Goal: Transaction & Acquisition: Book appointment/travel/reservation

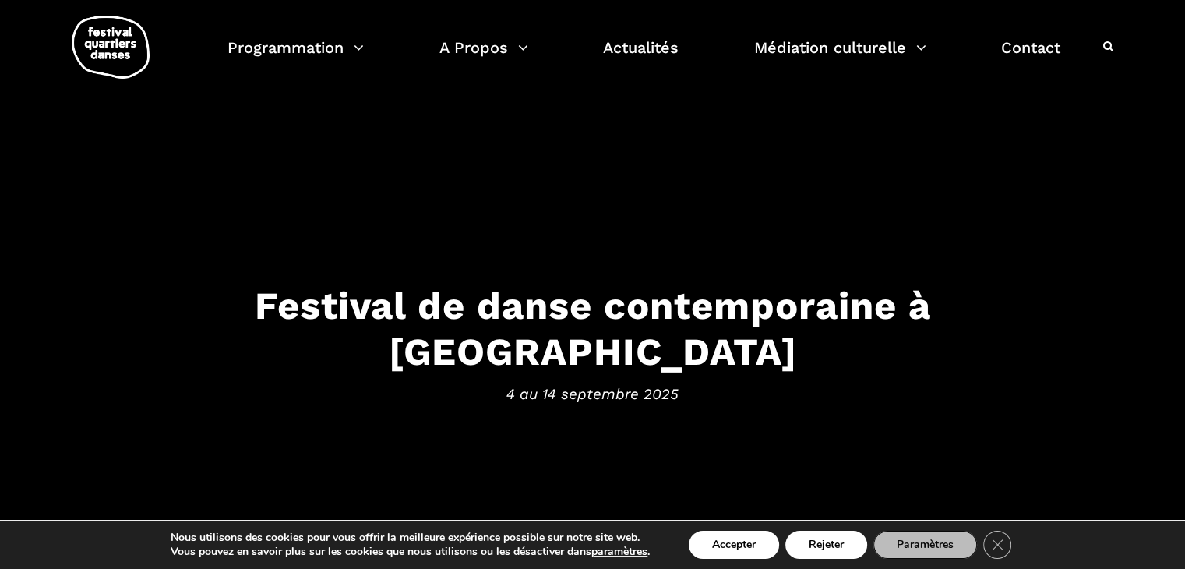
scroll to position [2, 0]
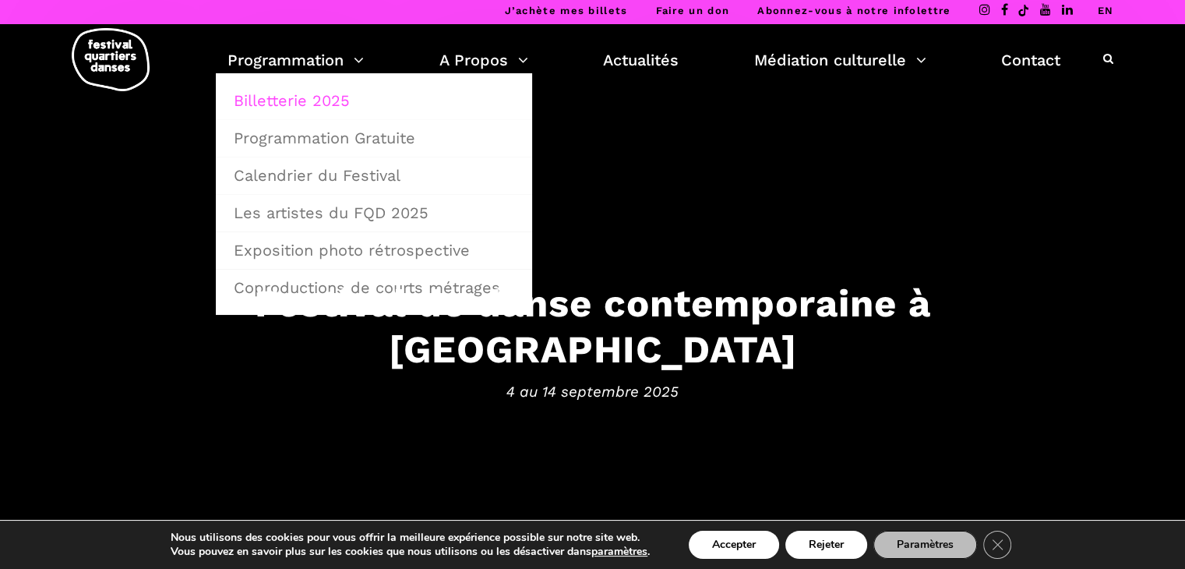
click at [347, 96] on link "Billetterie 2025" at bounding box center [373, 101] width 299 height 36
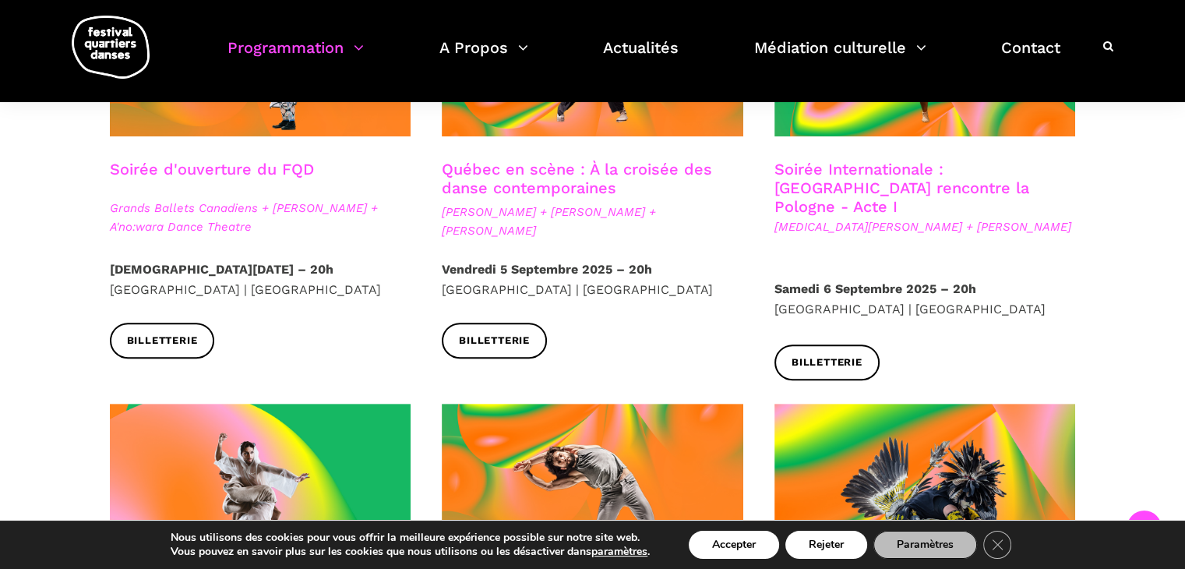
scroll to position [373, 0]
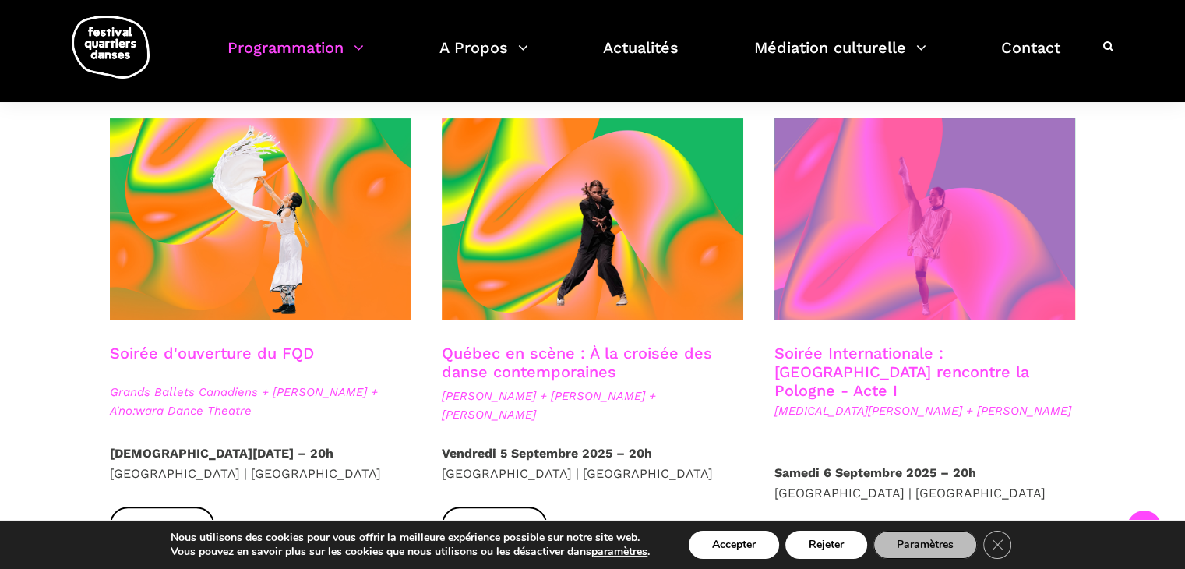
click at [865, 316] on span at bounding box center [926, 219] width 302 height 202
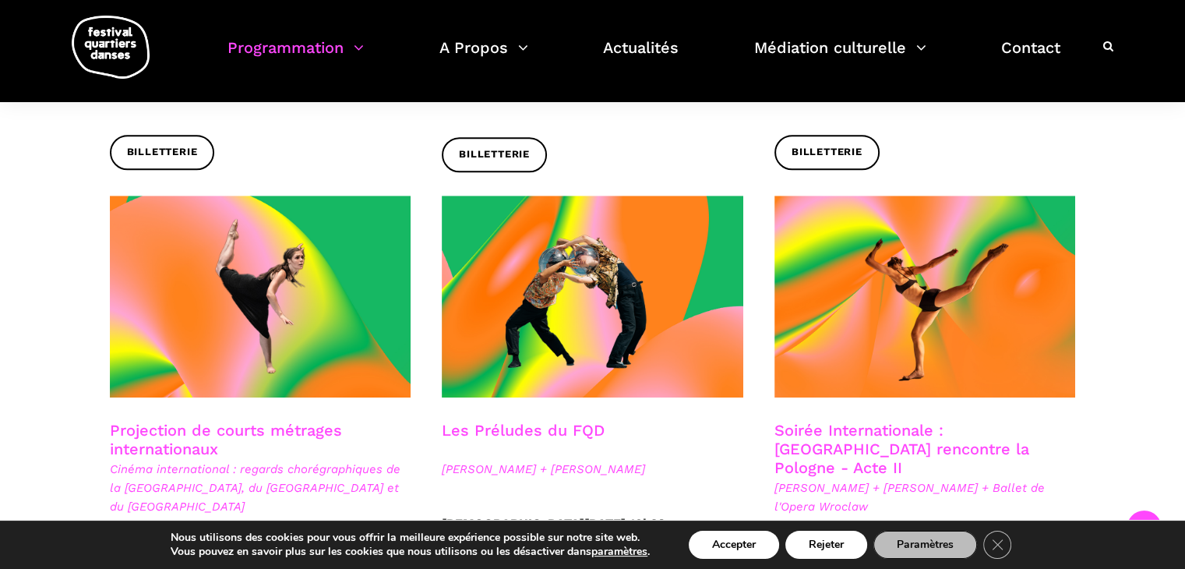
scroll to position [1218, 0]
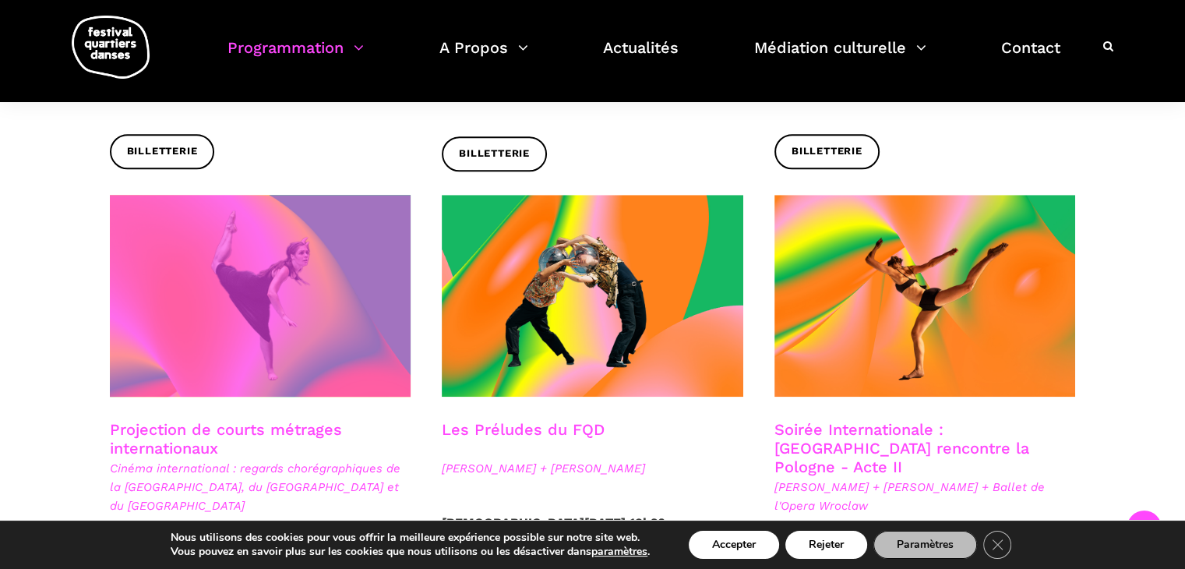
click at [344, 257] on span at bounding box center [261, 296] width 302 height 202
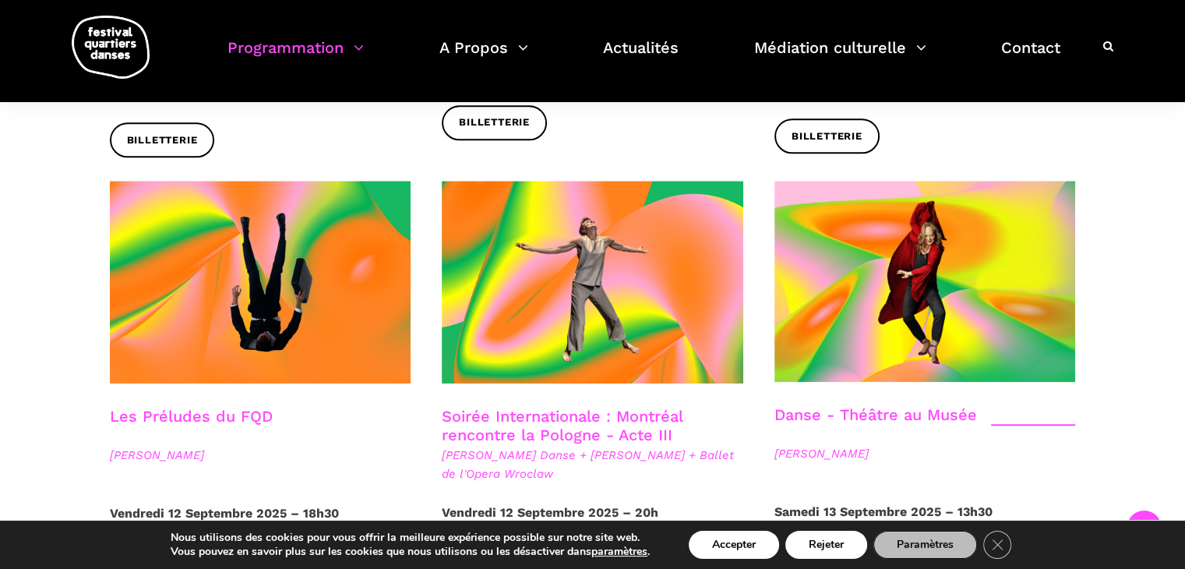
scroll to position [1729, 0]
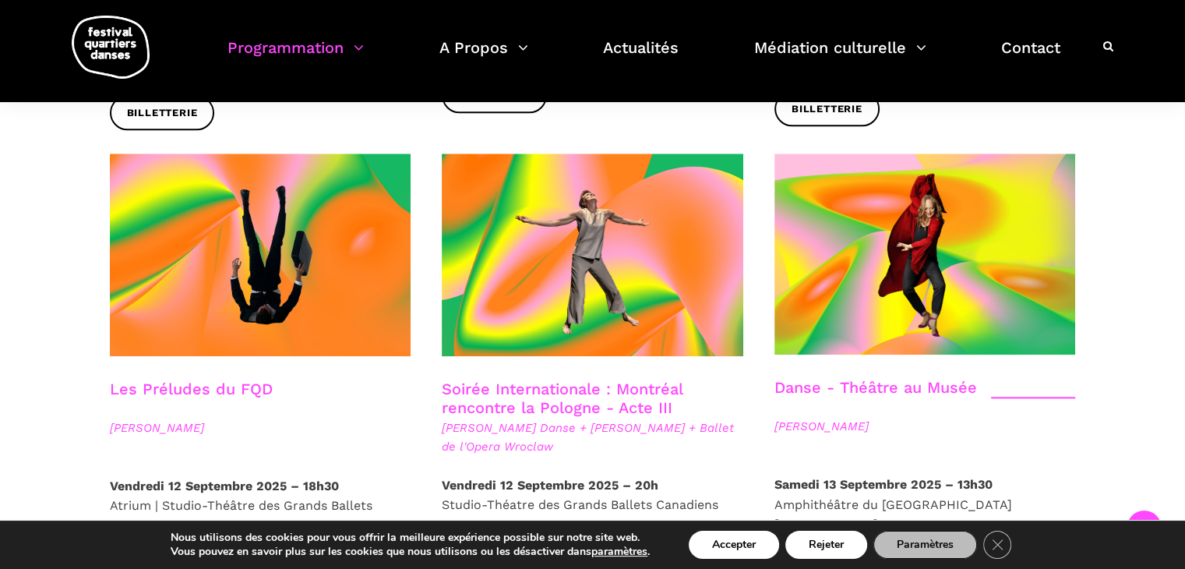
click at [625, 380] on link "Soirée Internationale : Montréal rencontre la Pologne - Acte III" at bounding box center [562, 398] width 241 height 37
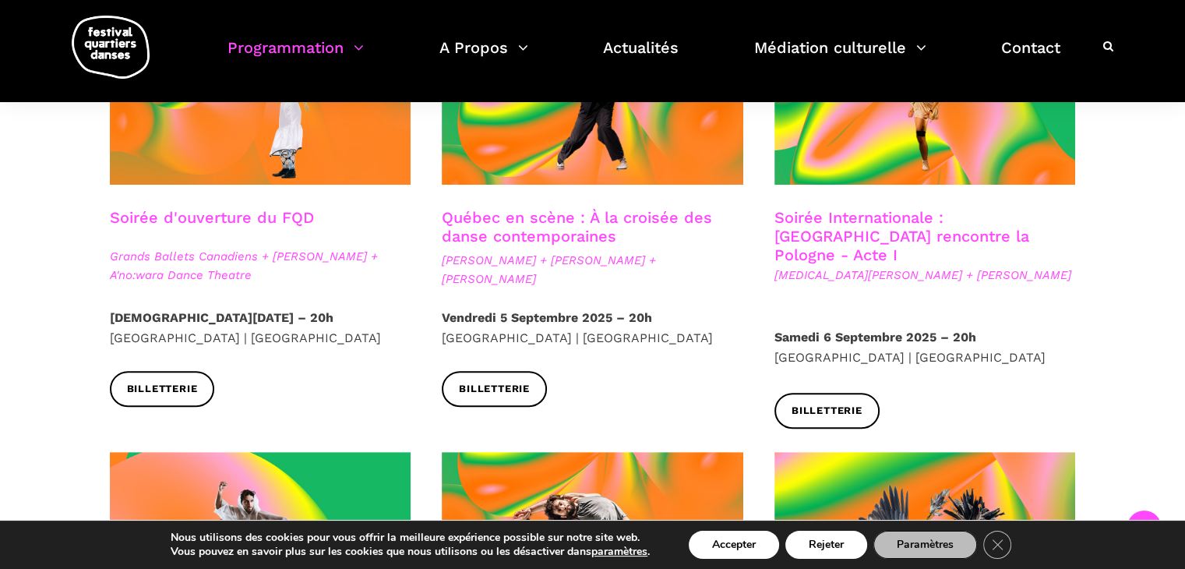
scroll to position [508, 0]
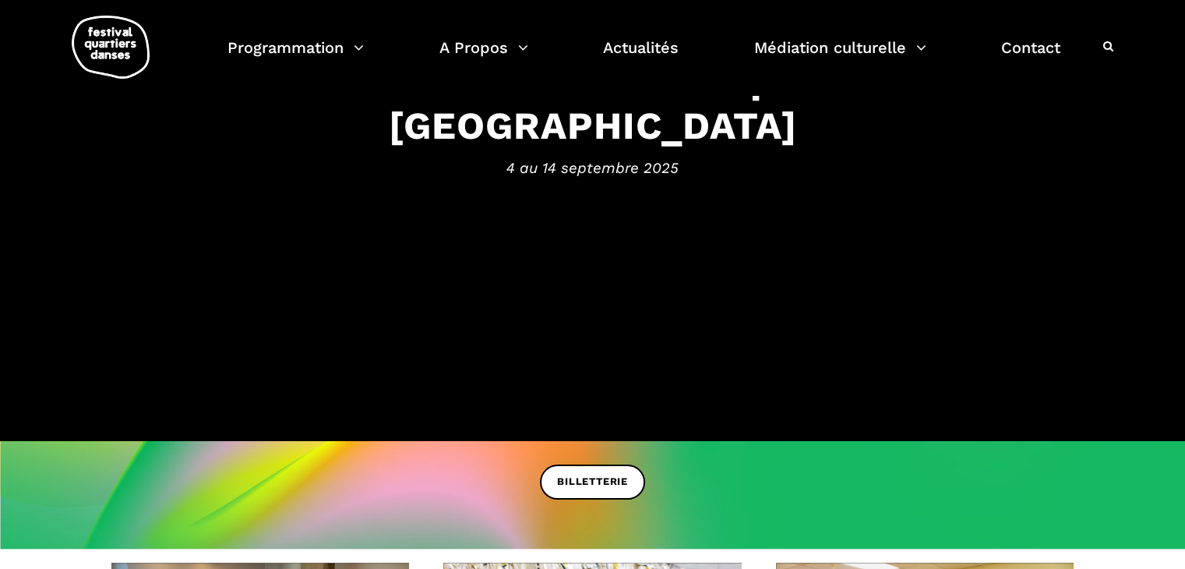
scroll to position [20, 0]
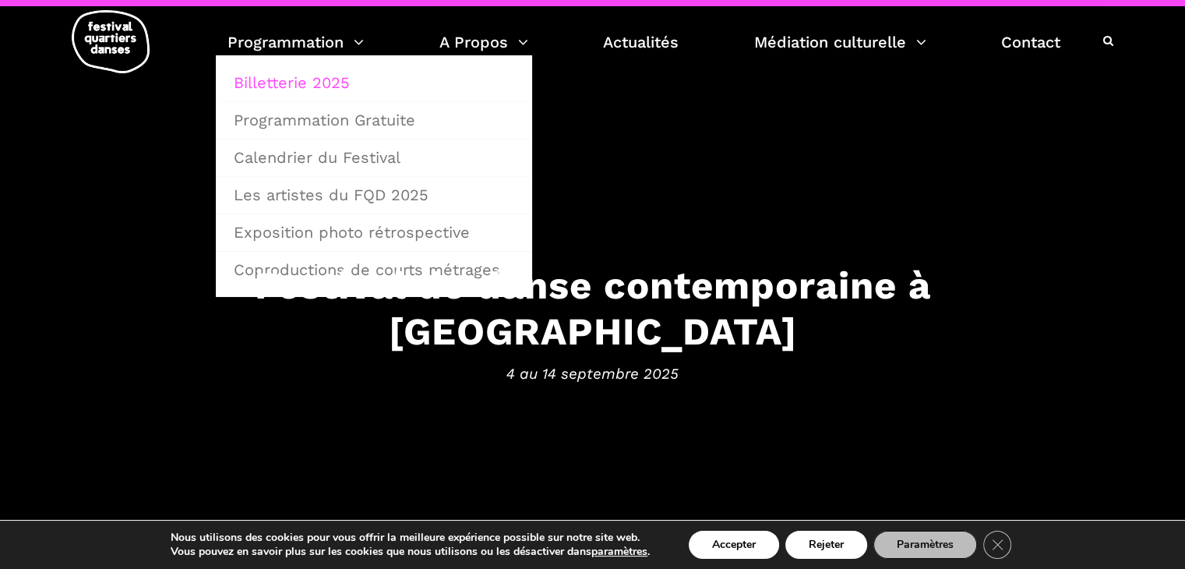
click at [336, 83] on link "Billetterie 2025" at bounding box center [373, 83] width 299 height 36
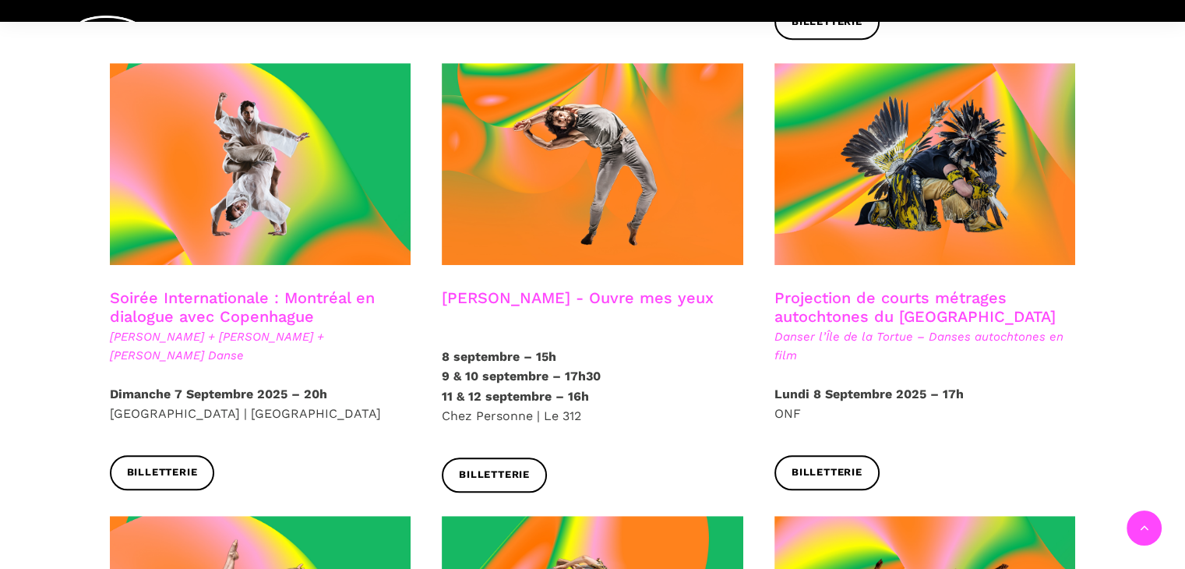
scroll to position [901, 0]
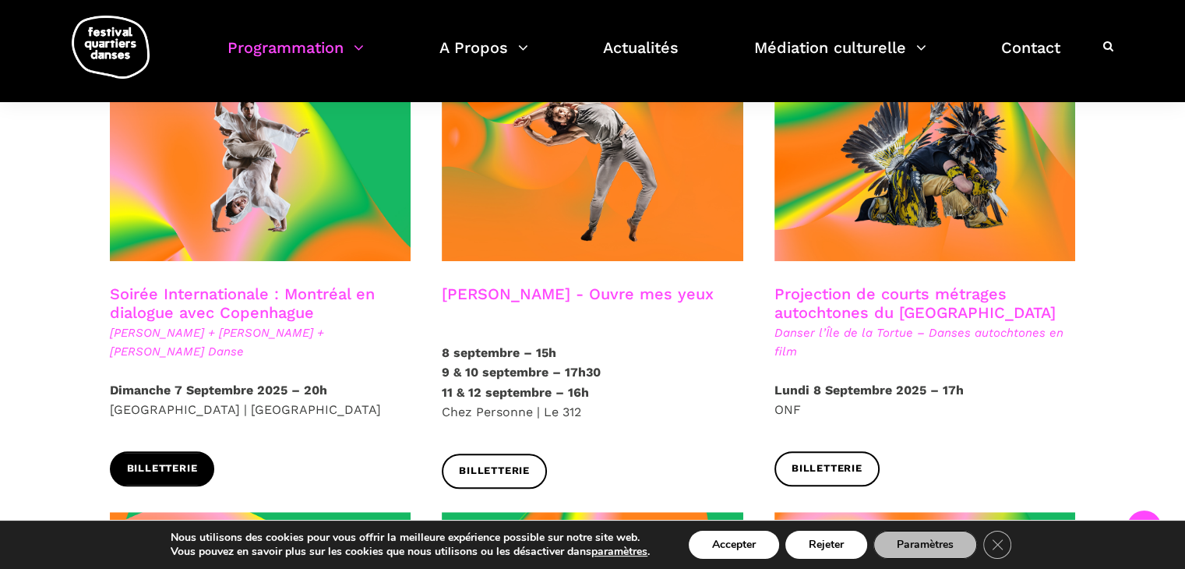
click at [196, 461] on span "Billetterie" at bounding box center [162, 469] width 71 height 16
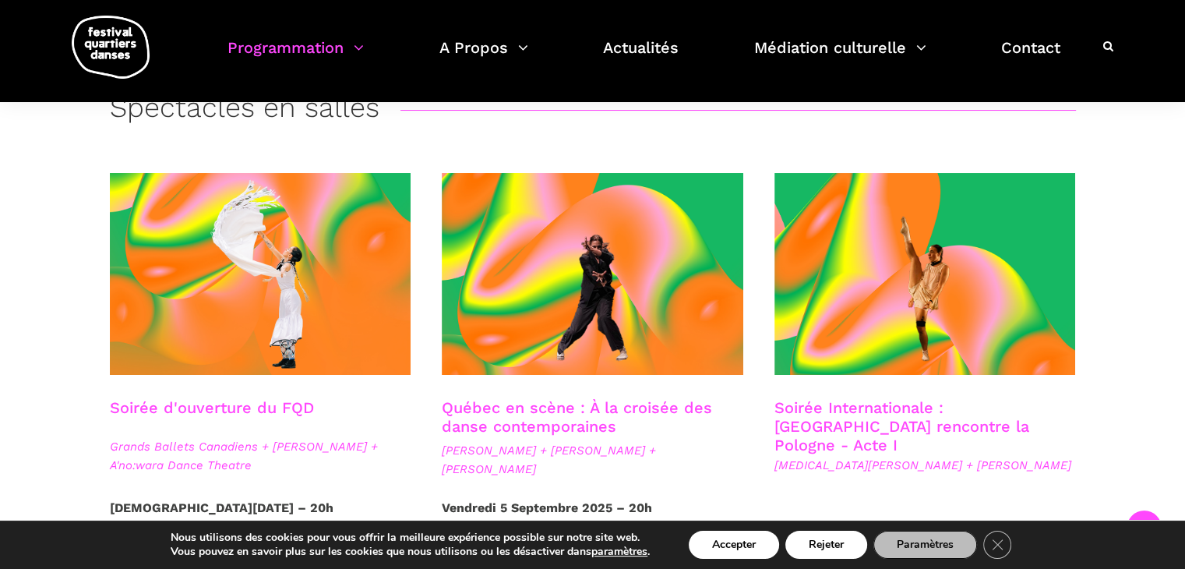
scroll to position [500, 0]
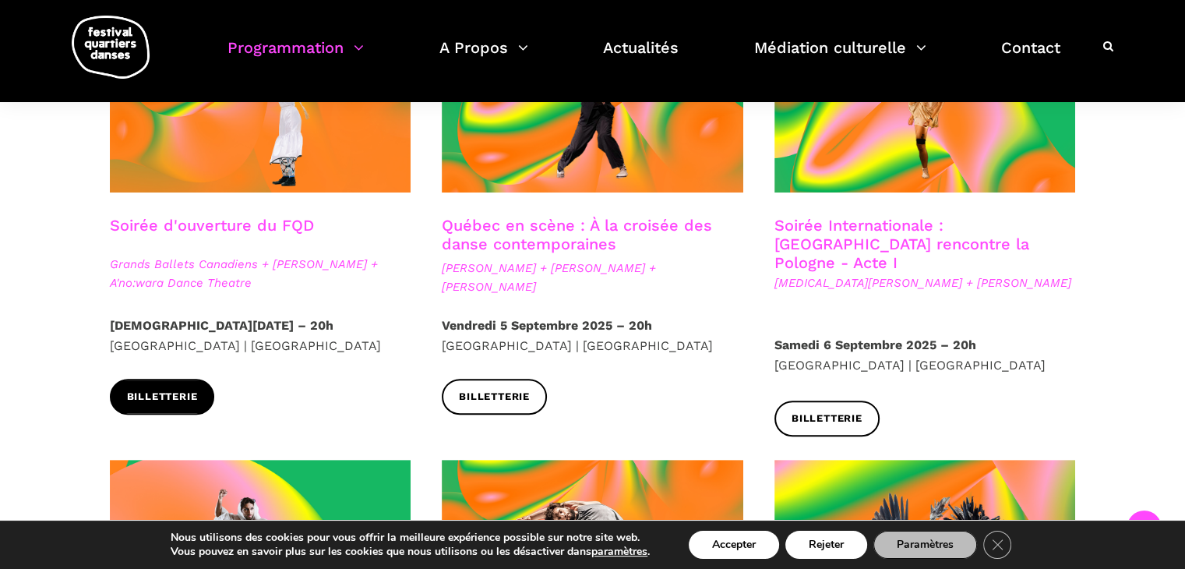
click at [132, 401] on span "Billetterie" at bounding box center [162, 397] width 71 height 16
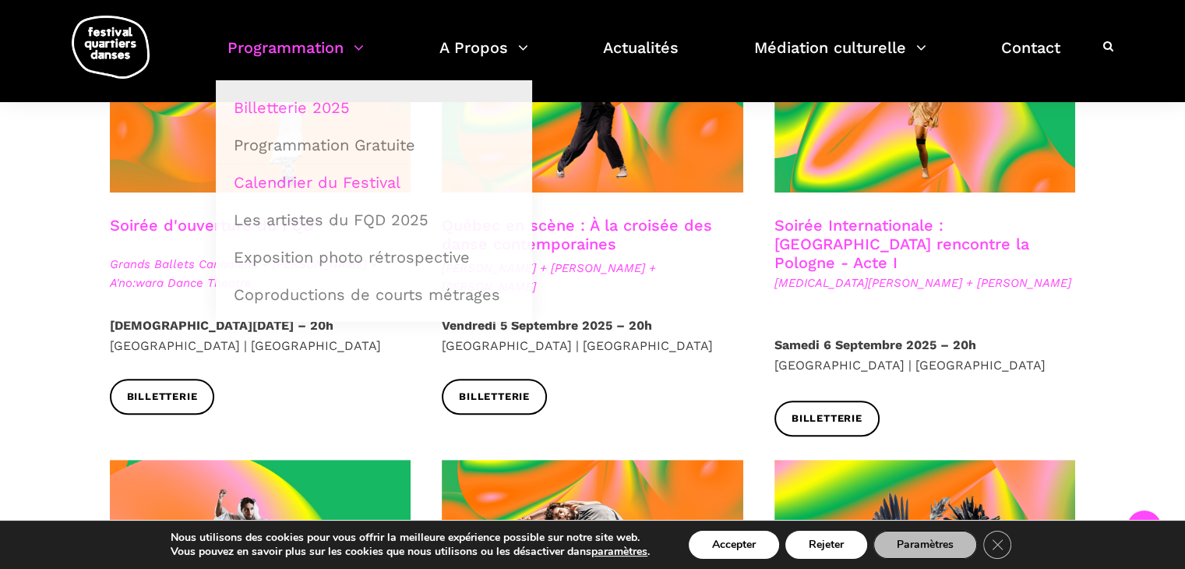
scroll to position [0, 0]
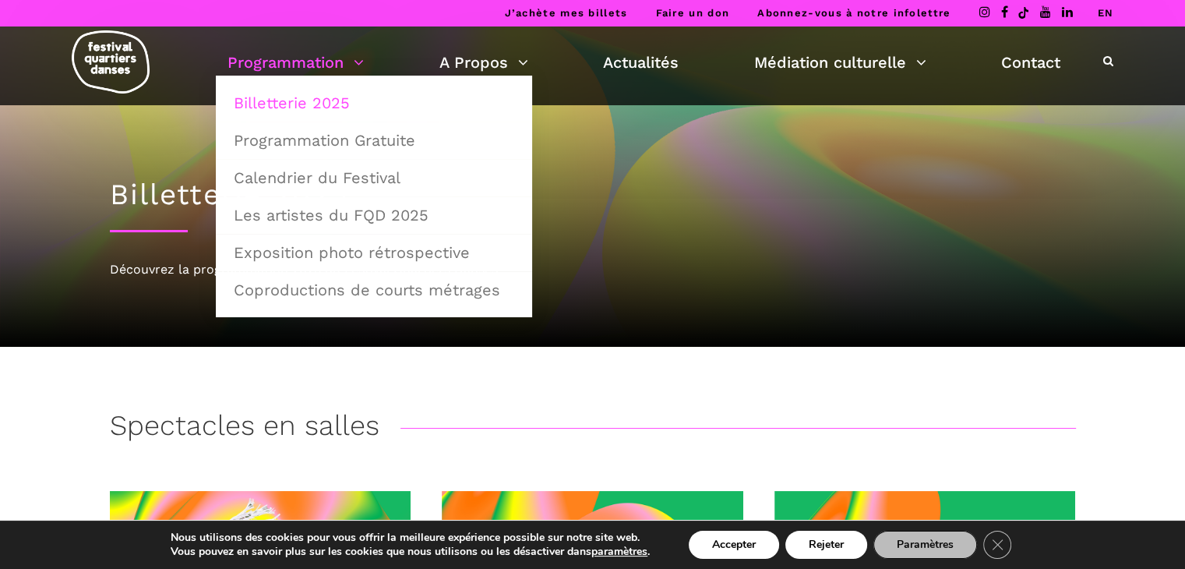
click at [125, 58] on img at bounding box center [111, 61] width 78 height 63
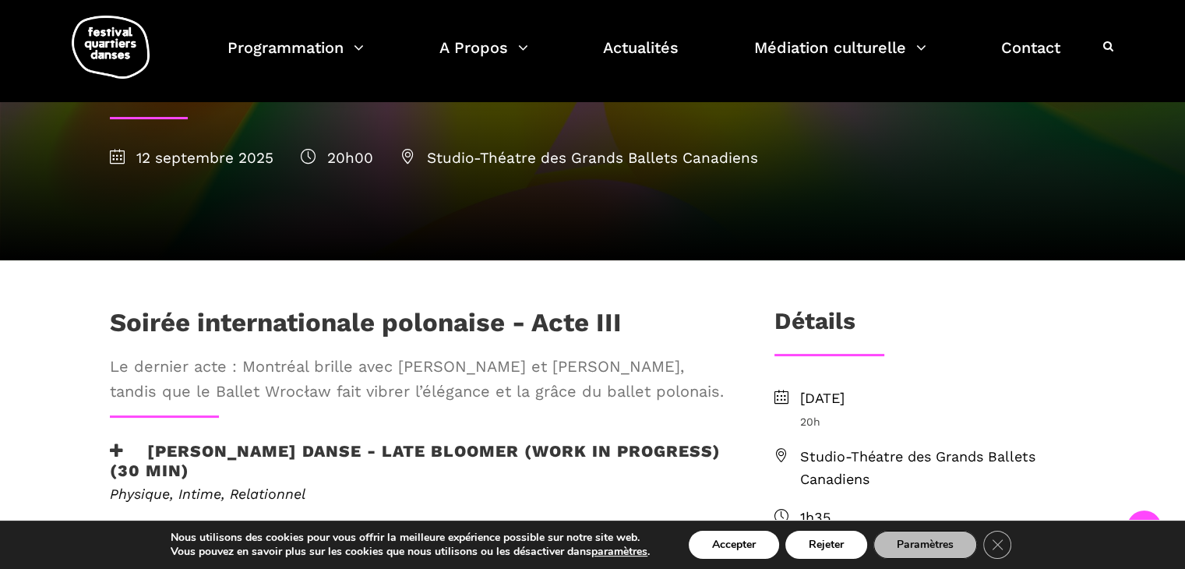
scroll to position [245, 0]
